Goal: Task Accomplishment & Management: Complete application form

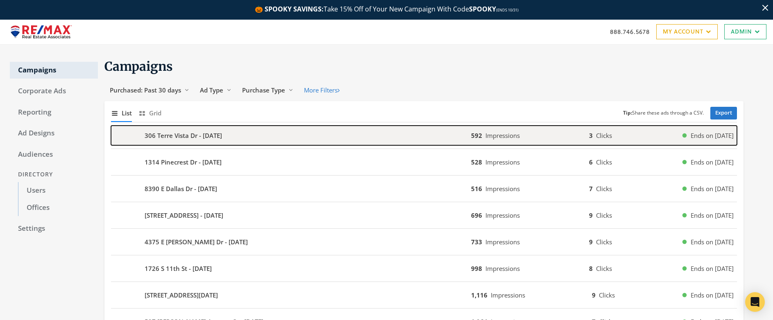
click at [169, 135] on b "306 Terre Vista Dr - 2025-10-05" at bounding box center [183, 135] width 77 height 9
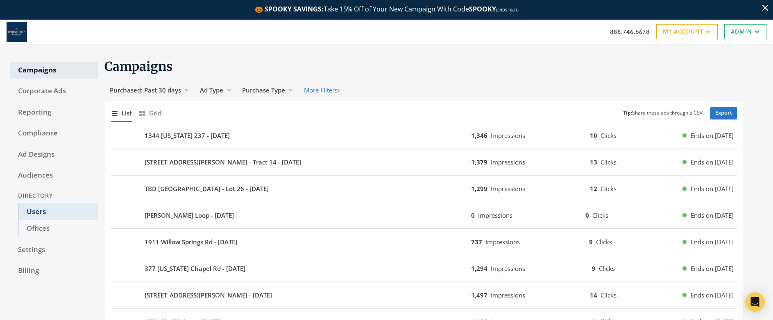
click at [34, 212] on link "Users" at bounding box center [58, 212] width 80 height 17
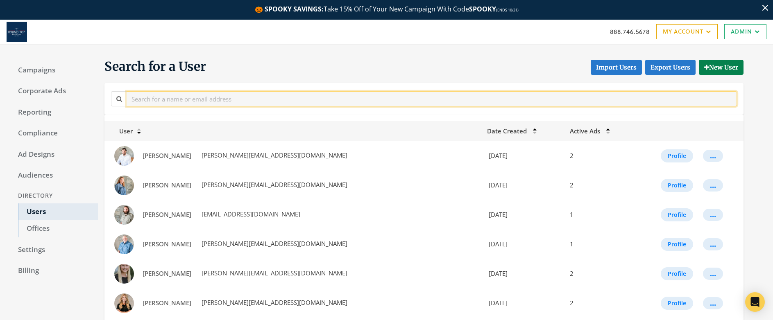
click at [209, 102] on input "text" at bounding box center [432, 98] width 610 height 15
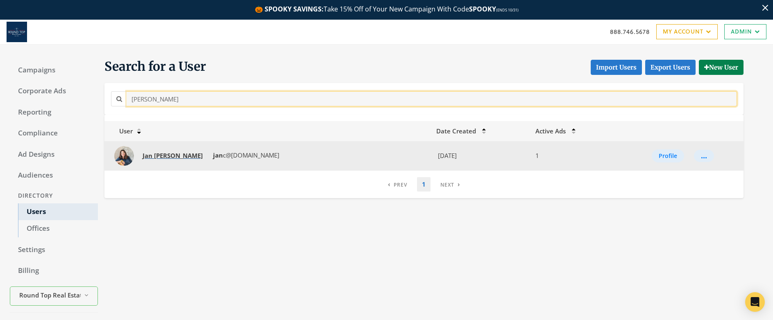
type input "jan carroll"
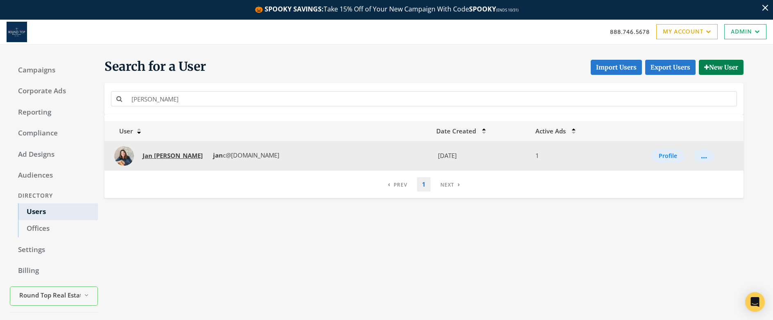
click at [159, 158] on strong "Carroll" at bounding box center [178, 156] width 49 height 8
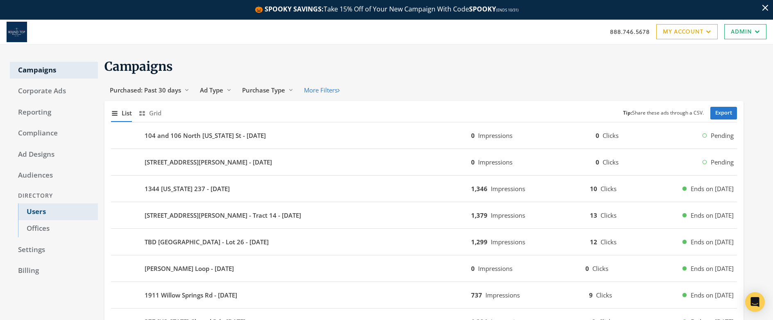
click at [38, 213] on link "Users" at bounding box center [58, 212] width 80 height 17
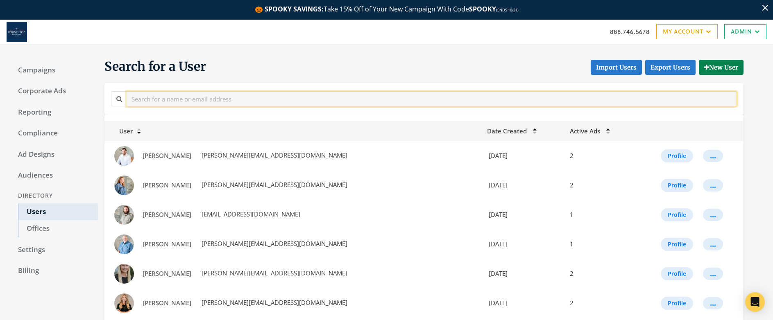
click at [197, 100] on input "text" at bounding box center [432, 98] width 610 height 15
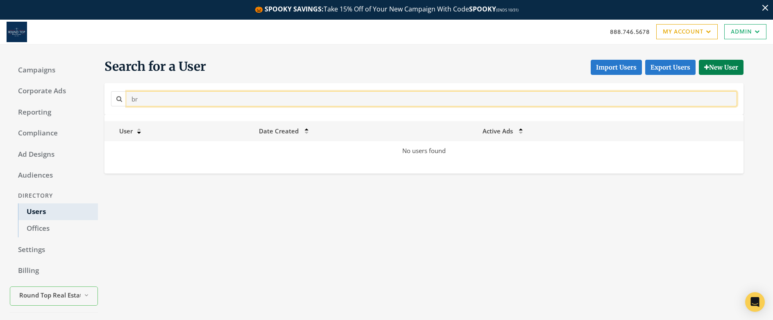
type input "b"
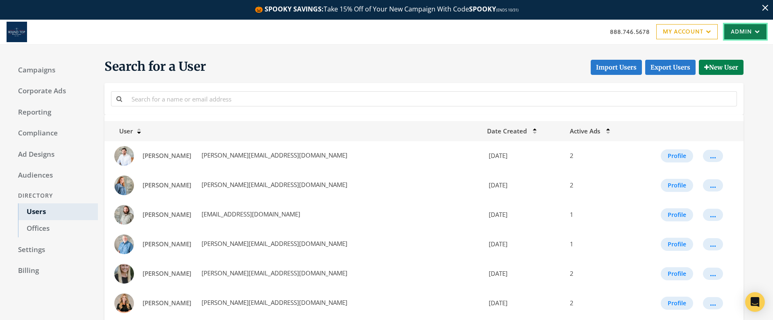
click at [743, 32] on link "Admin" at bounding box center [745, 31] width 42 height 15
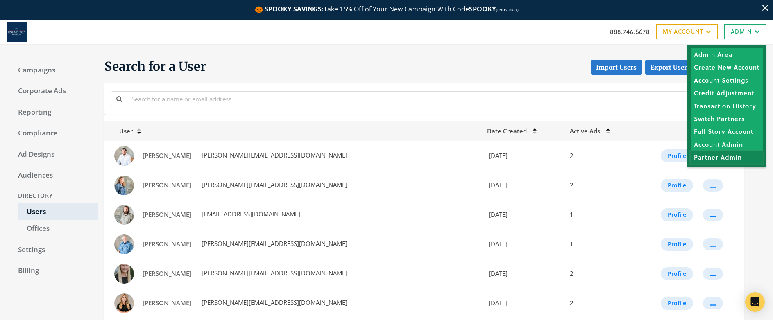
click at [727, 156] on link "Partner Admin" at bounding box center [727, 157] width 72 height 13
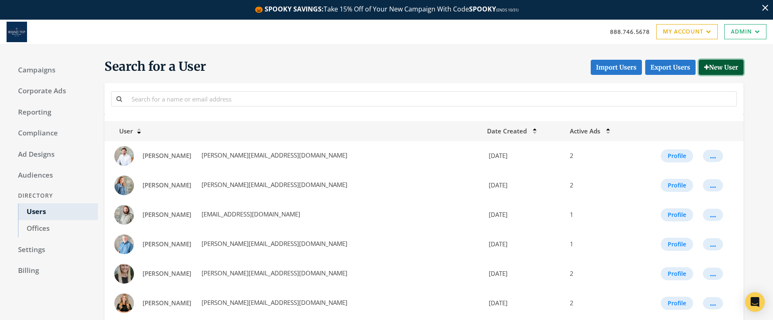
click at [716, 71] on button "New User" at bounding box center [721, 67] width 45 height 15
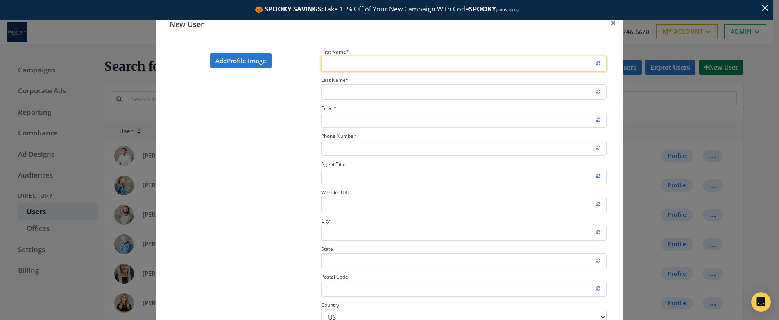
click at [343, 61] on input "First Name *" at bounding box center [463, 63] width 285 height 15
type input "[PERSON_NAME]"
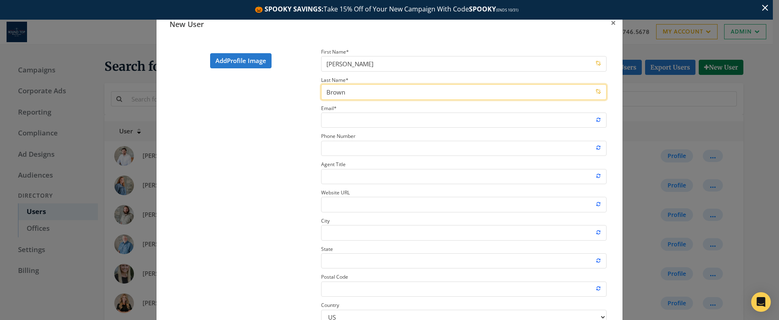
type input "Brown"
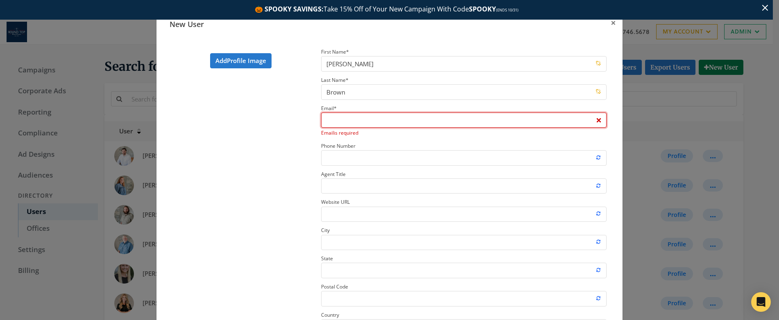
paste input "[PERSON_NAME][EMAIL_ADDRESS][DOMAIN_NAME]"
type input "[PERSON_NAME][EMAIL_ADDRESS][DOMAIN_NAME]"
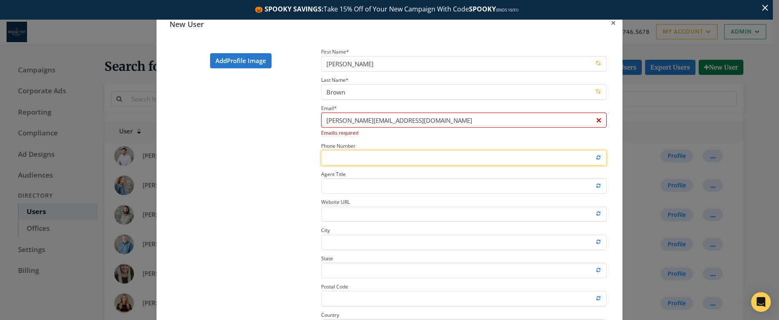
click at [354, 159] on section "First Name * [PERSON_NAME] Last Name * Brown Email * [PERSON_NAME][EMAIL_ADDRES…" at bounding box center [464, 221] width 298 height 348
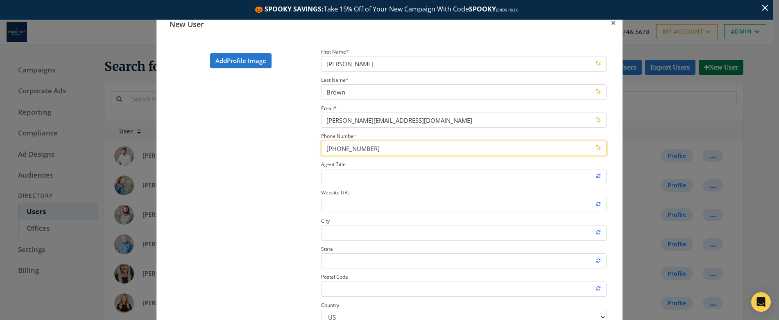
type input "[PHONE_NUMBER]"
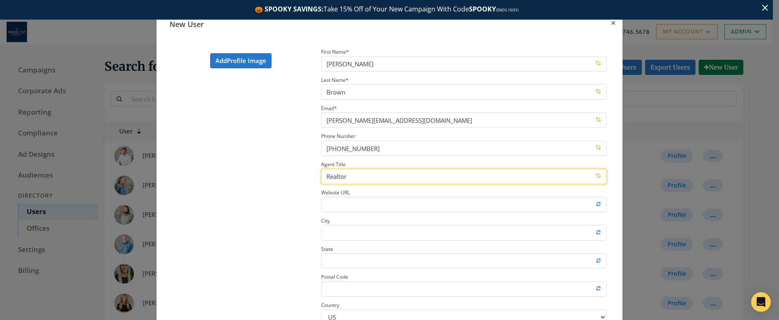
type input "Realtor"
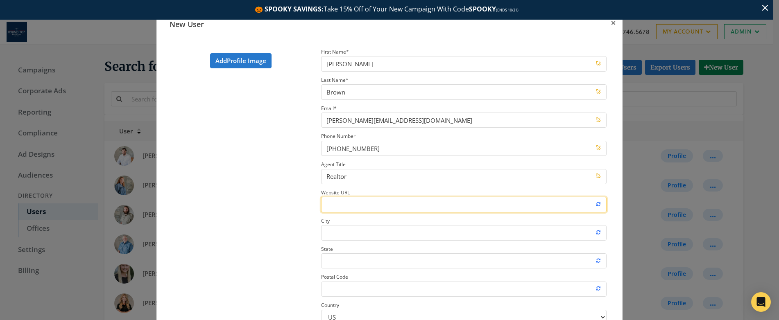
paste input "[URL][DOMAIN_NAME][PERSON_NAME]"
type input "[URL][DOMAIN_NAME][PERSON_NAME]"
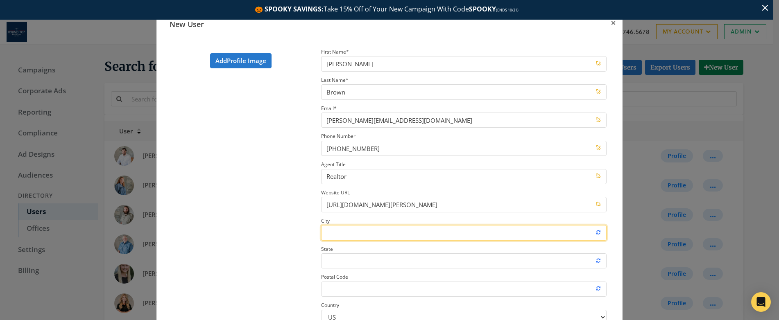
click at [347, 237] on input "City" at bounding box center [463, 232] width 285 height 15
type input "Round Top"
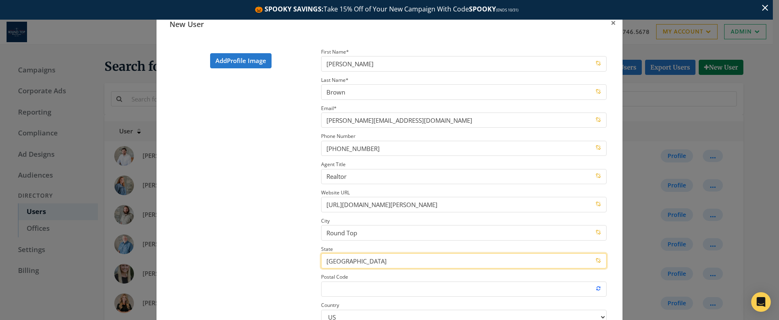
type input "[GEOGRAPHIC_DATA]"
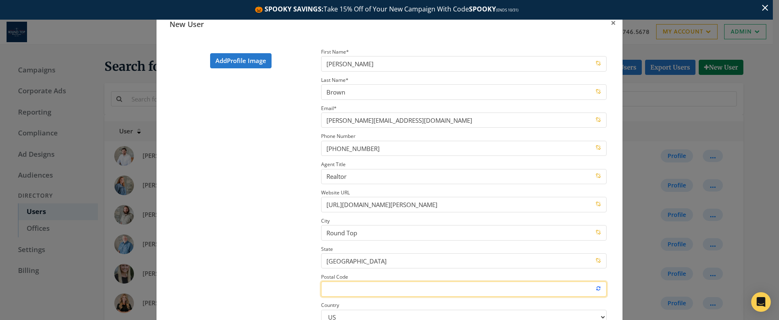
click at [346, 290] on input "Postal Code" at bounding box center [463, 289] width 285 height 15
type input "78954"
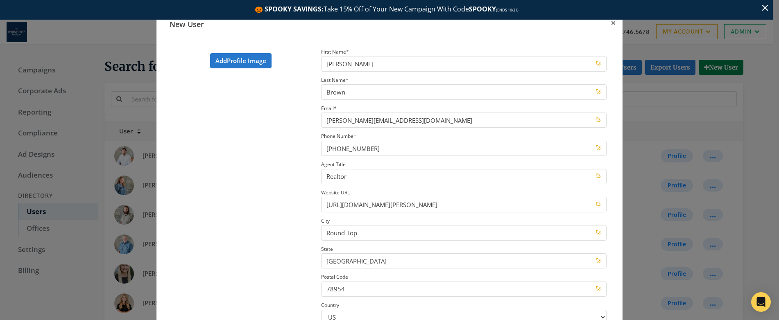
click at [293, 267] on section "Add Profile Image" at bounding box center [240, 216] width 149 height 338
click at [242, 64] on label "Add Profile Image" at bounding box center [240, 60] width 61 height 15
click at [0, 0] on input "Add Profile Image" at bounding box center [0, 0] width 0 height 0
click at [265, 250] on section "Update Profile Image" at bounding box center [240, 216] width 149 height 338
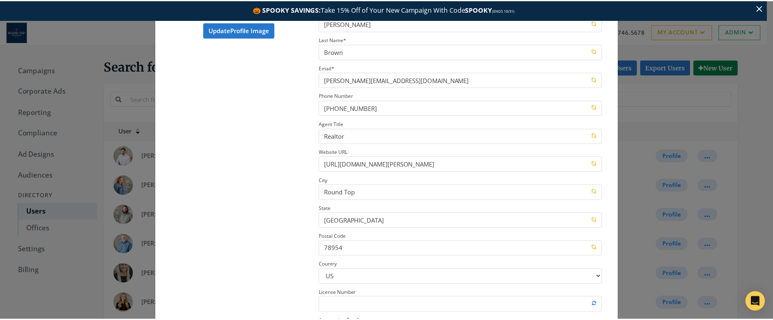
scroll to position [108, 0]
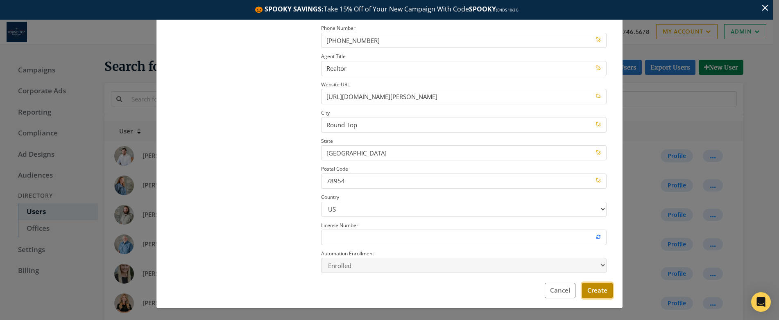
click at [600, 292] on button "Create" at bounding box center [597, 290] width 31 height 15
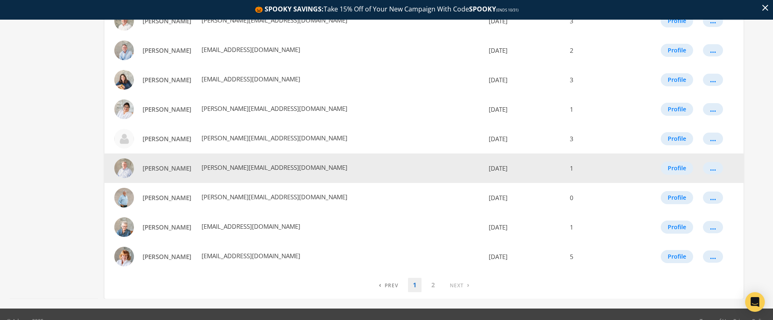
scroll to position [495, 0]
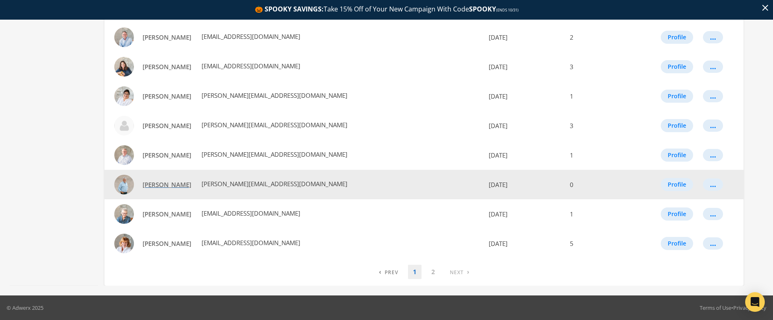
click at [163, 188] on span "[PERSON_NAME]" at bounding box center [167, 185] width 49 height 8
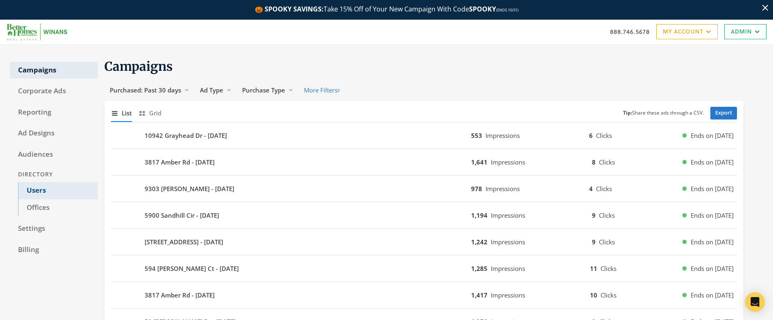
click at [34, 193] on link "Users" at bounding box center [58, 190] width 80 height 17
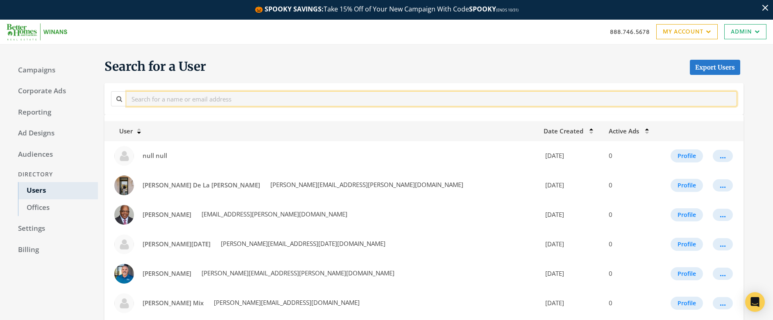
click at [199, 102] on input "text" at bounding box center [432, 98] width 610 height 15
type input "alan"
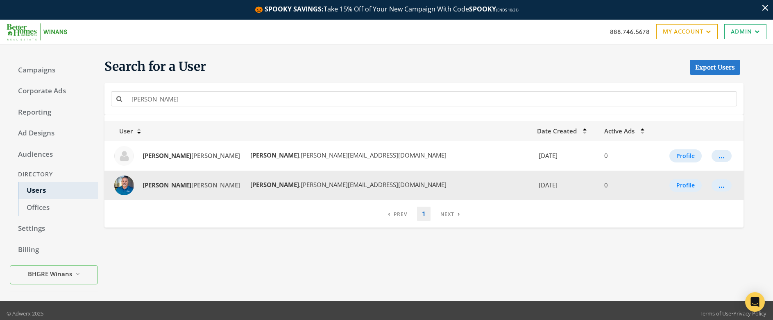
click at [154, 187] on strong "Alan" at bounding box center [167, 185] width 49 height 8
